Goal: Information Seeking & Learning: Learn about a topic

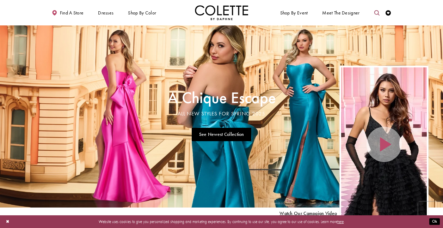
click at [378, 13] on icon "Toggle search" at bounding box center [376, 12] width 5 height 5
click at [364, 13] on input "Search" at bounding box center [349, 13] width 64 height 8
type input "****"
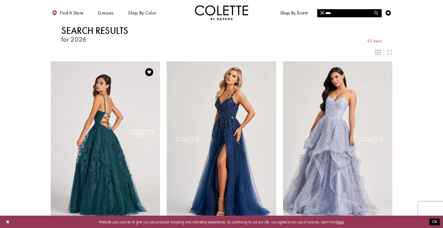
click at [141, 112] on img "Visit Colette by Daphne Style No. CL2026 Page" at bounding box center [106, 140] width 110 height 159
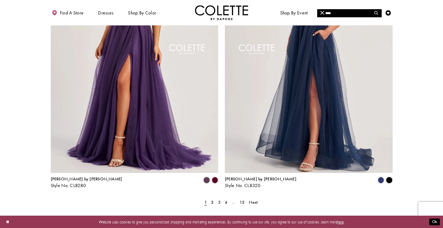
scroll to position [1002, 0]
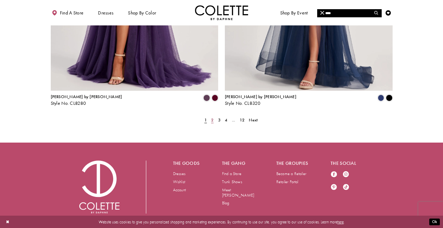
click at [211, 116] on link "2" at bounding box center [213, 120] width 6 height 8
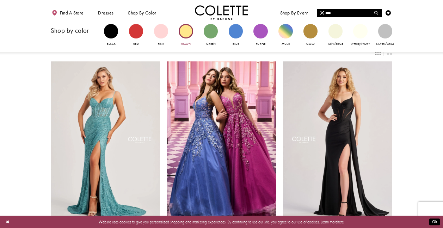
click at [182, 32] on div "Primary block" at bounding box center [186, 31] width 14 height 14
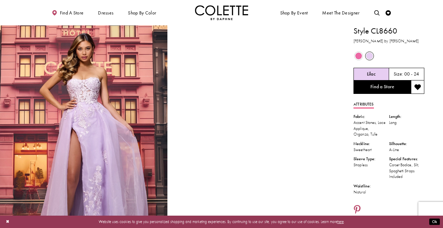
click at [387, 33] on h1 "Style CL8660" at bounding box center [388, 30] width 71 height 11
copy div "Style CL8660"
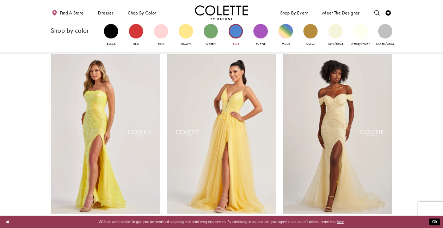
click at [233, 35] on div "Primary block" at bounding box center [236, 31] width 14 height 14
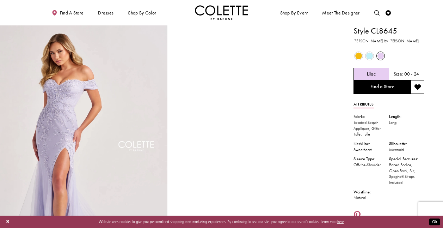
click at [373, 31] on h1 "Style CL8645" at bounding box center [388, 30] width 71 height 11
copy div "Style CL8645"
click at [369, 54] on span "Product color controls state depends on size chosen" at bounding box center [369, 56] width 7 height 7
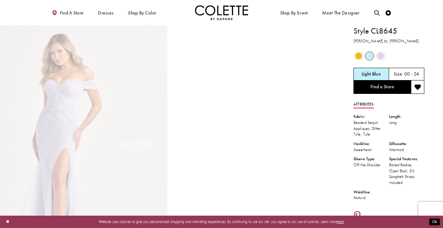
click at [371, 54] on span "Product color controls state depends on size chosen" at bounding box center [369, 56] width 7 height 7
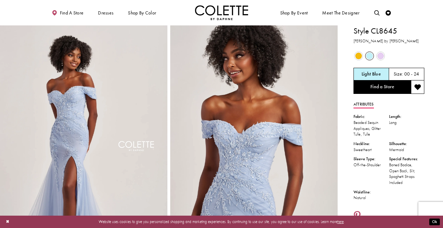
click at [359, 56] on span "Product color controls state depends on size chosen" at bounding box center [358, 56] width 7 height 7
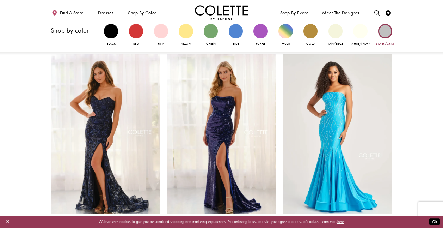
click at [385, 33] on div "Primary block" at bounding box center [385, 31] width 14 height 14
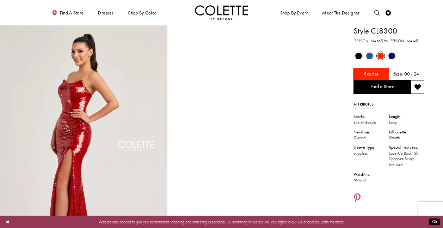
click at [384, 30] on h1 "Style CL8300" at bounding box center [388, 30] width 71 height 11
copy div "Style CL8300"
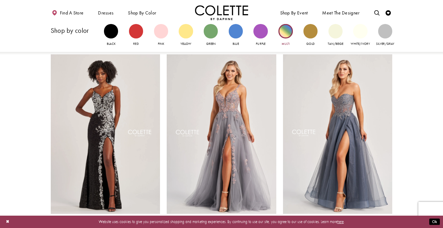
click at [282, 33] on div "Primary block" at bounding box center [285, 31] width 14 height 14
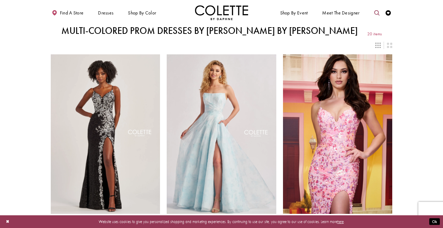
click at [375, 10] on icon "Toggle search" at bounding box center [376, 12] width 5 height 5
click at [364, 11] on input "Search" at bounding box center [349, 13] width 64 height 8
type input "********"
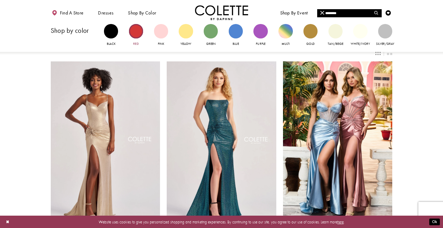
click at [140, 30] on div "Primary block" at bounding box center [136, 31] width 14 height 14
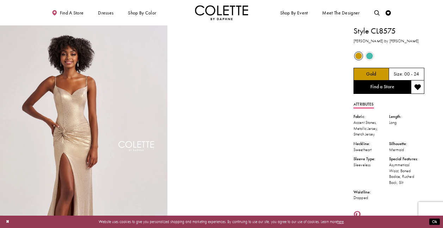
click at [366, 31] on h1 "Style CL8575" at bounding box center [388, 30] width 71 height 11
copy div "Style CL8575"
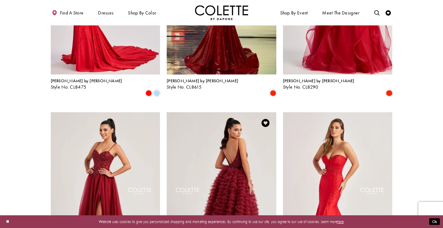
scroll to position [544, 0]
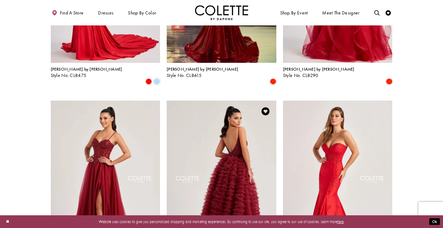
click at [219, 107] on img "Visit Colette by Daphne Style No. CL8330 Page" at bounding box center [222, 179] width 110 height 159
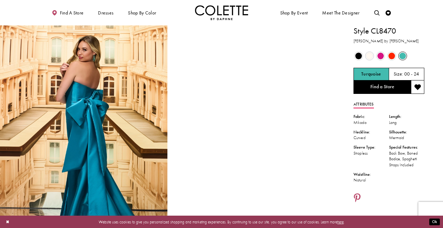
click at [384, 37] on div "Style CL8470 Colette by Daphne" at bounding box center [388, 34] width 71 height 19
click at [384, 28] on h1 "Style CL8470" at bounding box center [388, 30] width 71 height 11
click at [384, 27] on h1 "Style CL8470" at bounding box center [388, 30] width 71 height 11
copy div "Style CL8470"
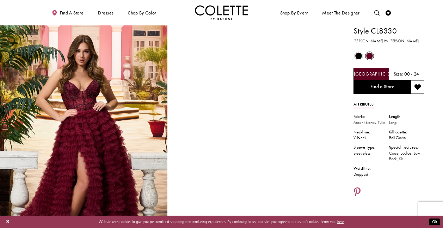
click at [359, 31] on h1 "Style CL8330" at bounding box center [388, 30] width 71 height 11
copy div "Style CL8330"
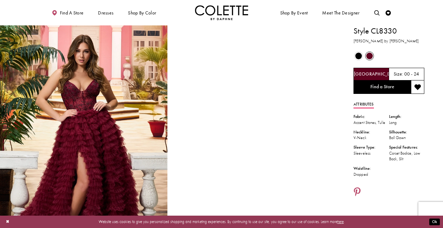
click at [232, 15] on img "Visit Home Page" at bounding box center [222, 12] width 54 height 15
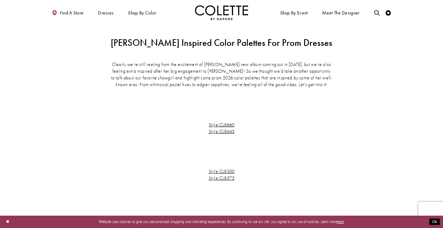
click at [247, 103] on p at bounding box center [221, 104] width 223 height 7
click at [211, 94] on p at bounding box center [221, 91] width 223 height 7
click at [154, 93] on p at bounding box center [221, 91] width 223 height 7
drag, startPoint x: 267, startPoint y: 93, endPoint x: 299, endPoint y: 93, distance: 31.4
click at [267, 93] on p at bounding box center [221, 91] width 223 height 7
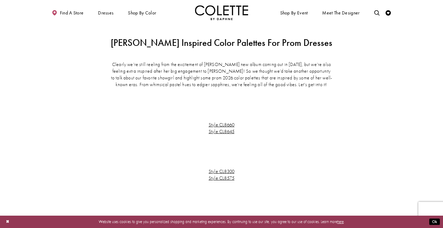
drag, startPoint x: 316, startPoint y: 93, endPoint x: 324, endPoint y: 115, distance: 23.0
click at [317, 94] on p at bounding box center [221, 91] width 223 height 7
click at [325, 136] on p at bounding box center [221, 138] width 223 height 7
click at [333, 157] on div "Clearly we’re still reeling from the excitement of [PERSON_NAME] new album comi…" at bounding box center [221, 154] width 263 height 187
click at [368, 153] on section "Clearly we’re still reeling from the excitement of [PERSON_NAME] new album comi…" at bounding box center [221, 154] width 443 height 187
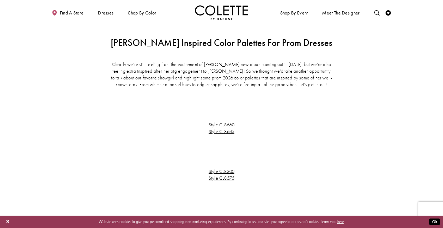
click at [291, 157] on p at bounding box center [221, 158] width 223 height 7
click at [251, 116] on p at bounding box center [221, 118] width 223 height 7
click at [282, 74] on p "Clearly we’re still reeling from the excitement of [PERSON_NAME] new album comi…" at bounding box center [221, 74] width 223 height 27
click at [289, 105] on p at bounding box center [221, 104] width 223 height 7
click at [289, 98] on p at bounding box center [221, 98] width 223 height 7
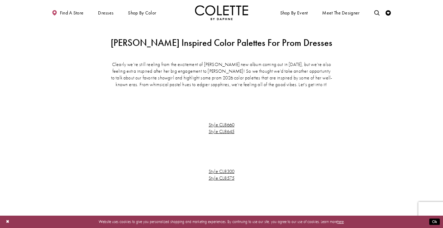
click at [253, 74] on p "Clearly we’re still reeling from the excitement of [PERSON_NAME] new album comi…" at bounding box center [221, 74] width 223 height 27
